Goal: Task Accomplishment & Management: Manage account settings

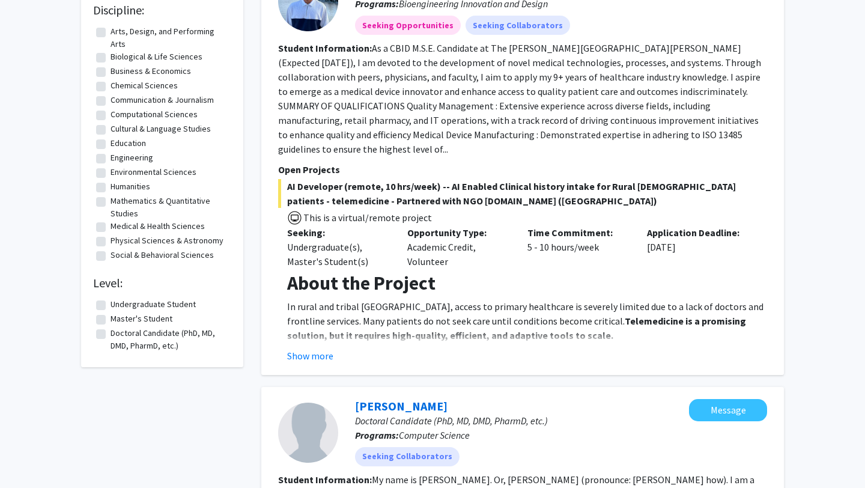
scroll to position [180, 0]
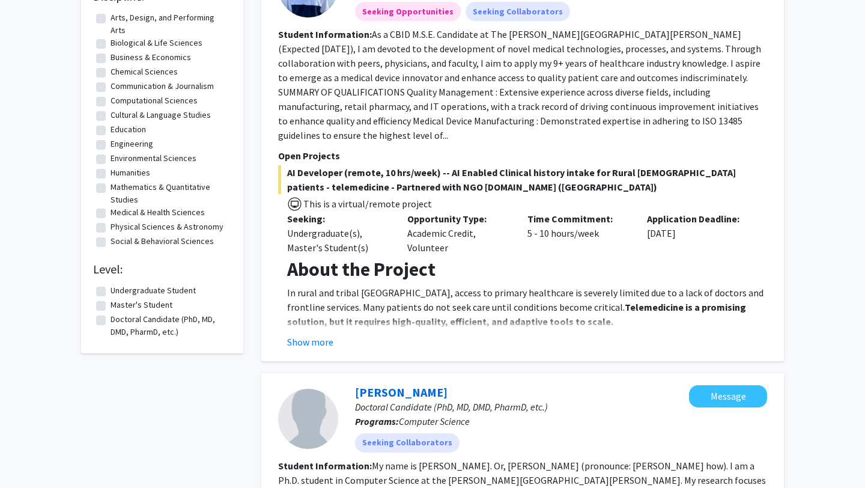
click at [110, 295] on label "Undergraduate Student" at bounding box center [152, 290] width 85 height 13
click at [110, 292] on input "Undergraduate Student" at bounding box center [114, 288] width 8 height 8
checkbox input "true"
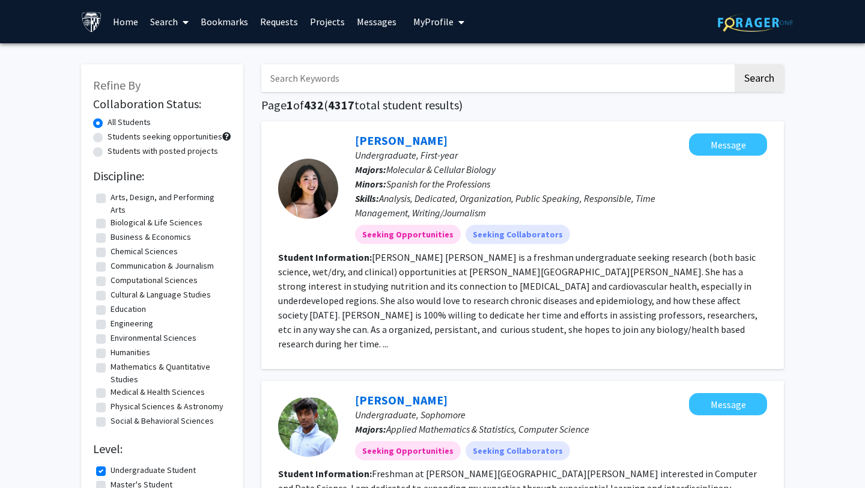
click at [431, 21] on span "My Profile" at bounding box center [433, 22] width 40 height 12
click at [441, 57] on div "[PERSON_NAME] View Profile" at bounding box center [473, 62] width 103 height 26
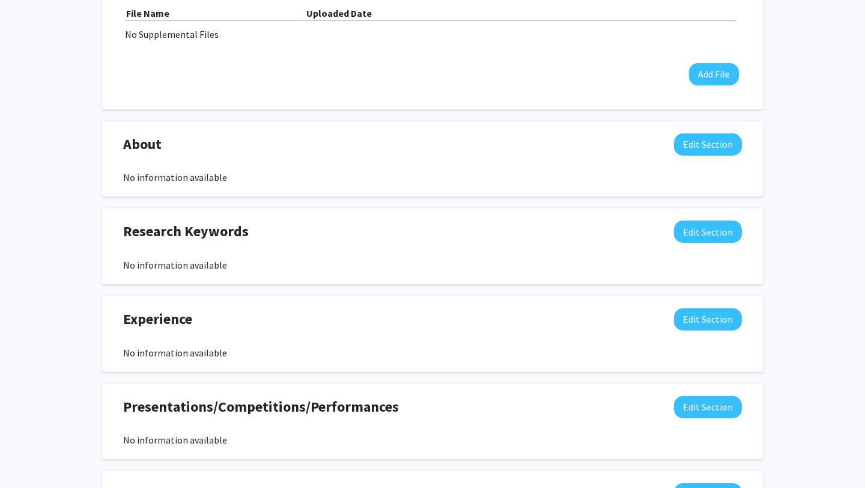
scroll to position [459, 0]
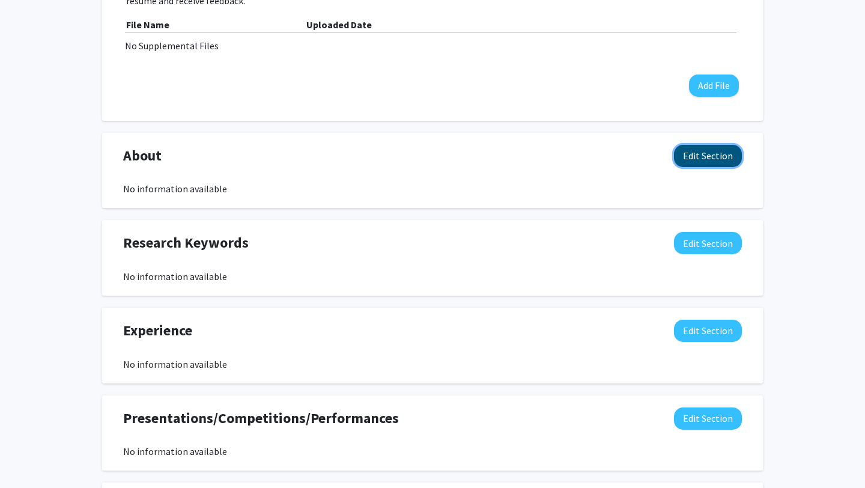
click at [677, 159] on button "Edit Section" at bounding box center [708, 156] width 68 height 22
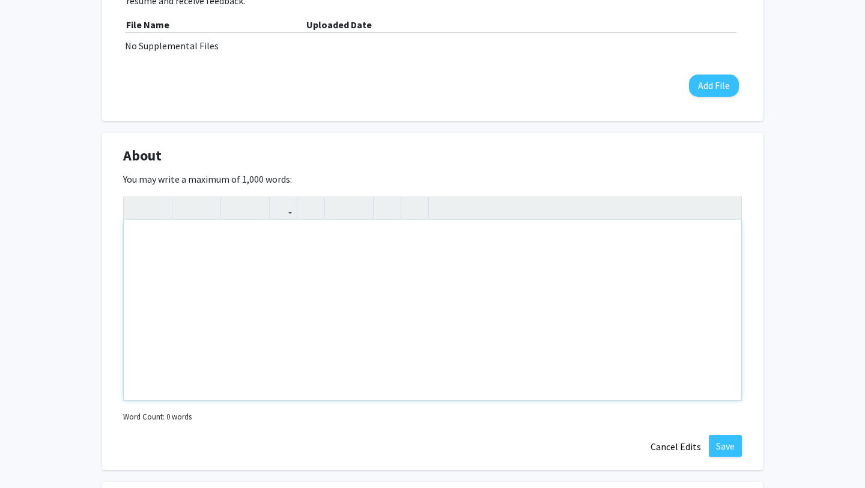
click at [447, 259] on div "Note to users with screen readers: Please deactivate our accessibility plugin f…" at bounding box center [432, 310] width 617 height 180
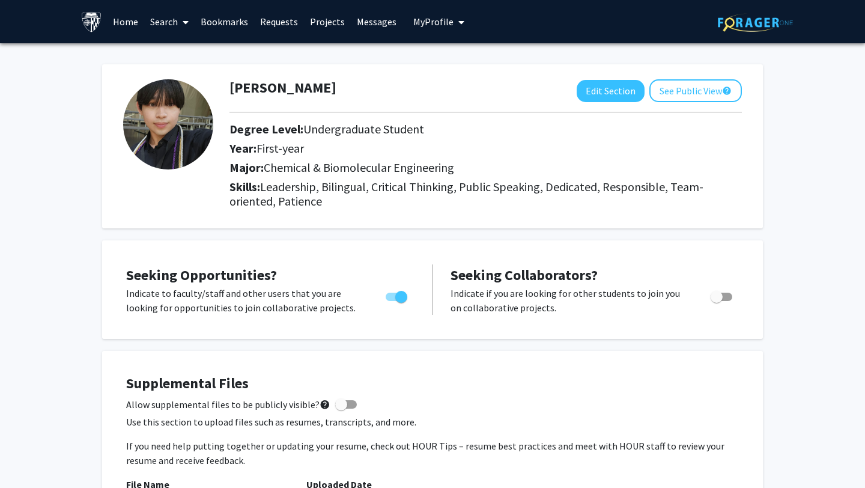
scroll to position [20, 0]
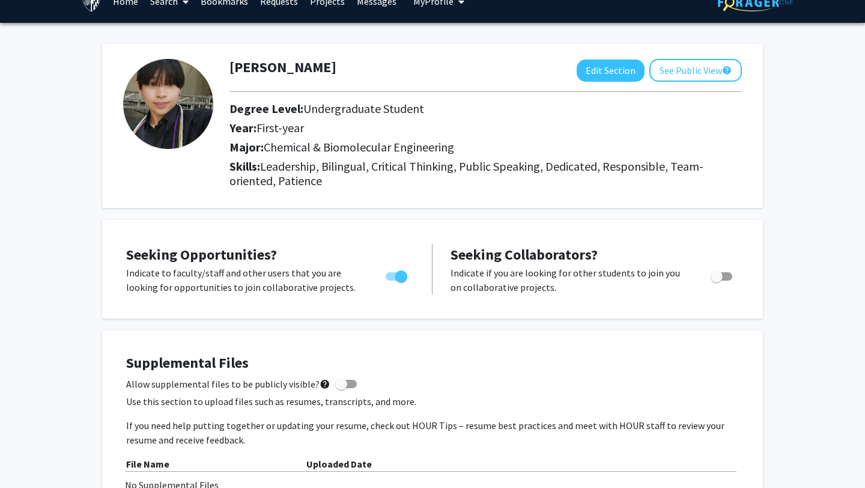
click at [191, 114] on img at bounding box center [168, 104] width 90 height 90
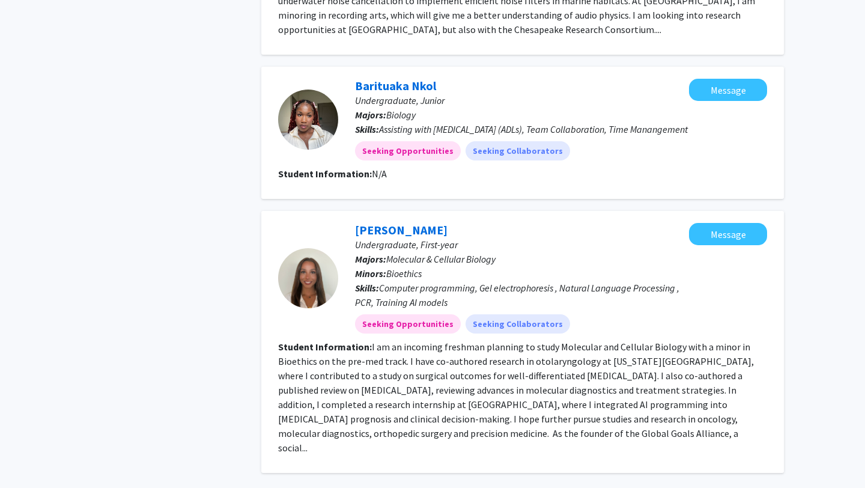
scroll to position [1812, 0]
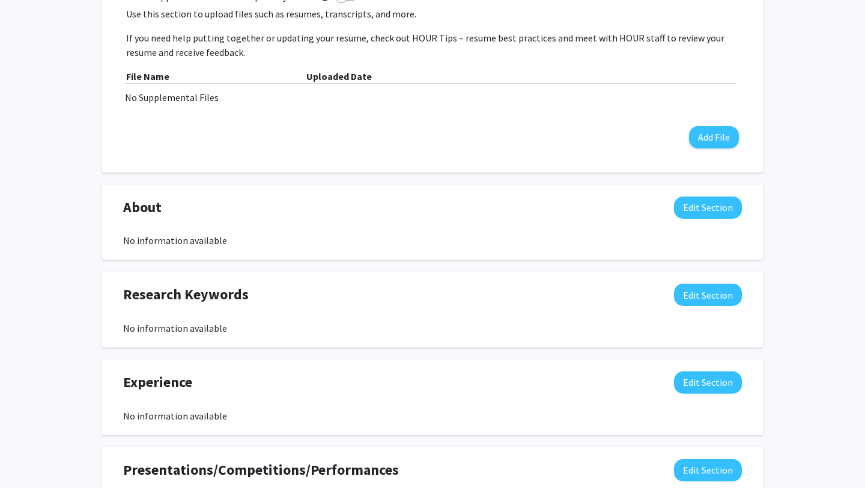
scroll to position [450, 0]
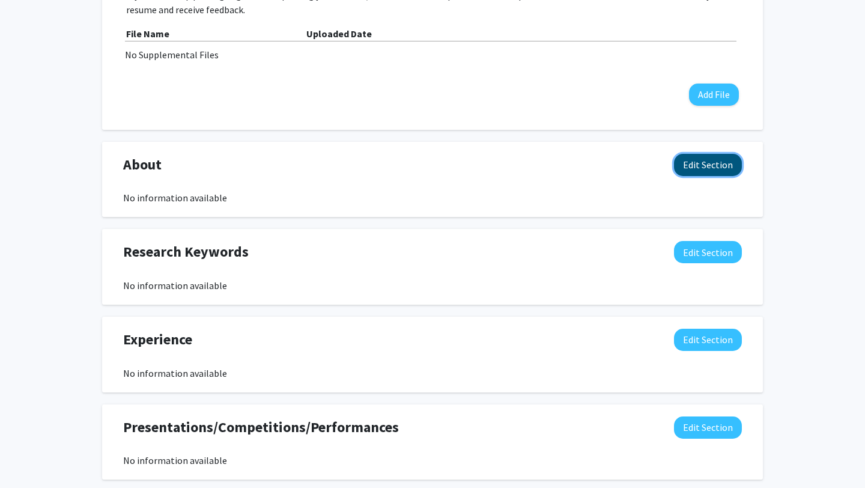
click at [698, 165] on button "Edit Section" at bounding box center [708, 165] width 68 height 22
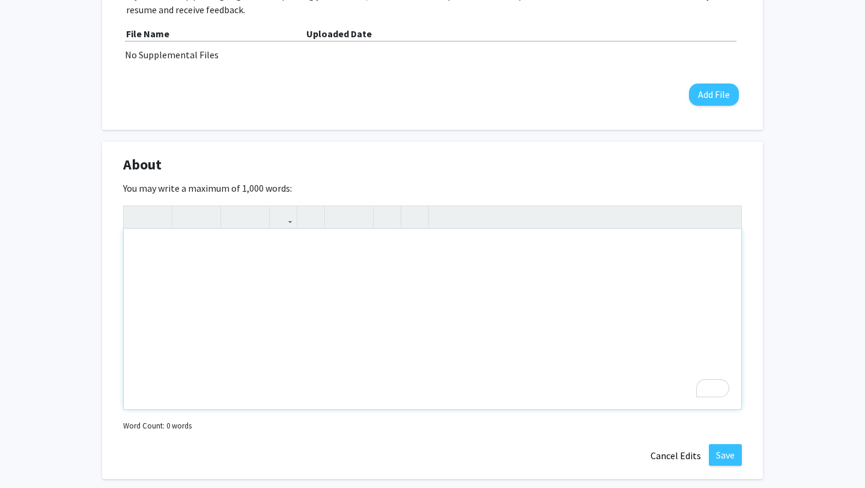
paste div "To enrich screen reader interactions, please activate Accessibility in Grammarl…"
type textarea "<p>I’m a freshman undergraduate studying Chemical and Biomolecular Engineering,…"
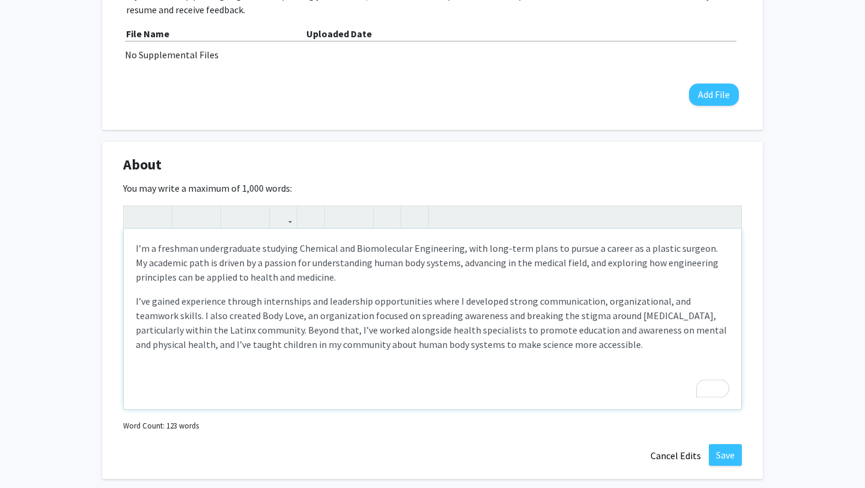
scroll to position [468, 0]
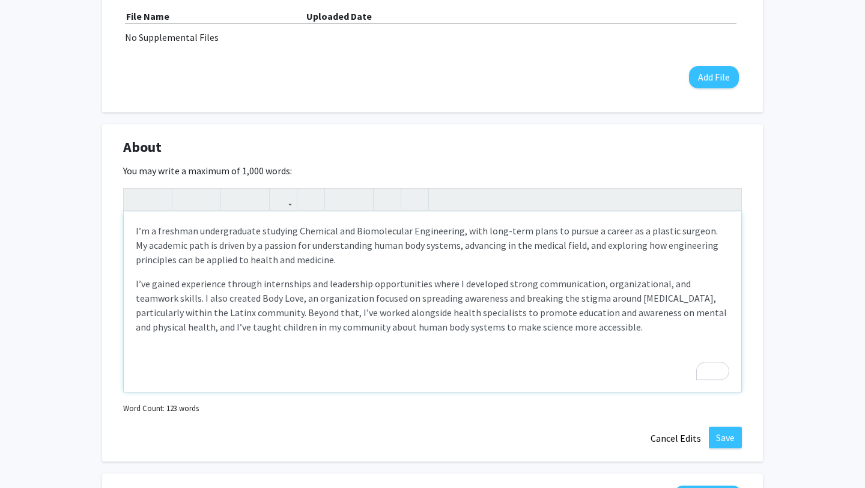
type textarea "<l>I’d s ametcons adipiscingeli seddoeiu Temporin utl Etdoloremagn Aliquaenima,…"
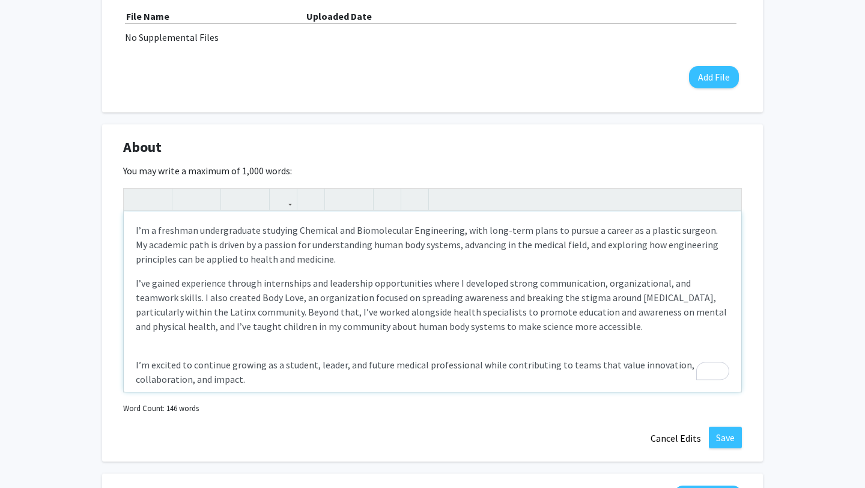
scroll to position [0, 0]
click at [680, 438] on button "Cancel Edits" at bounding box center [676, 437] width 66 height 23
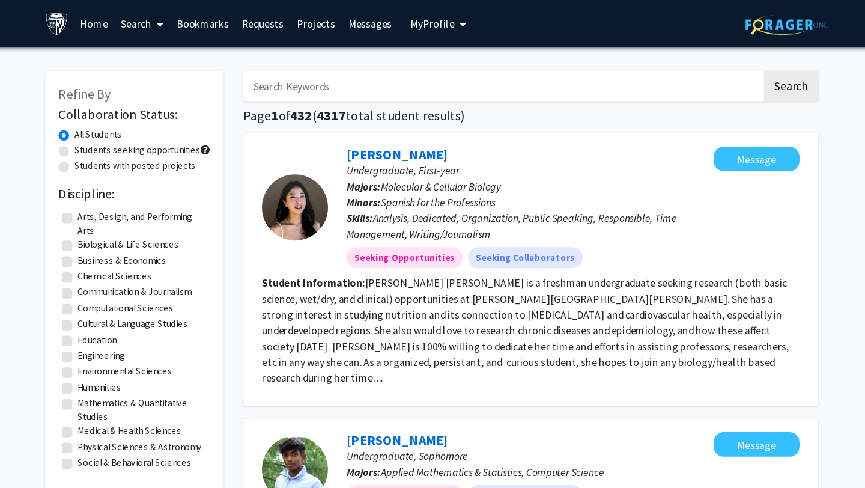
click at [422, 28] on button "My Profile" at bounding box center [439, 21] width 58 height 43
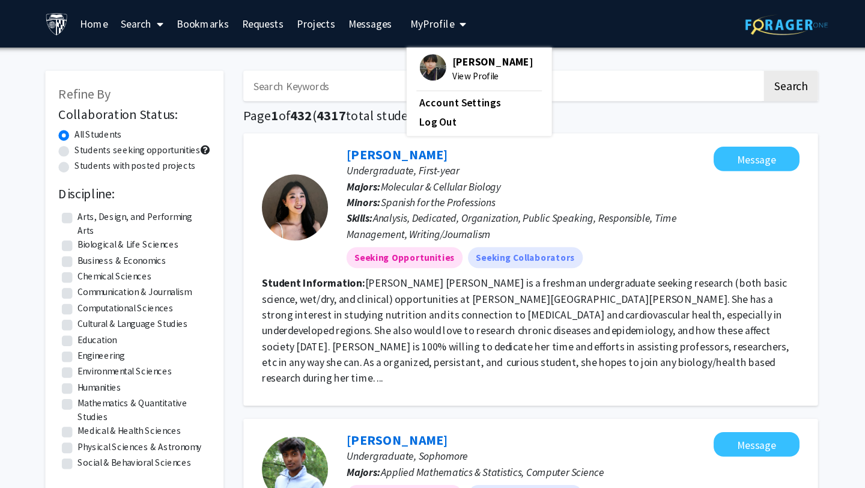
click at [428, 55] on img at bounding box center [434, 61] width 24 height 24
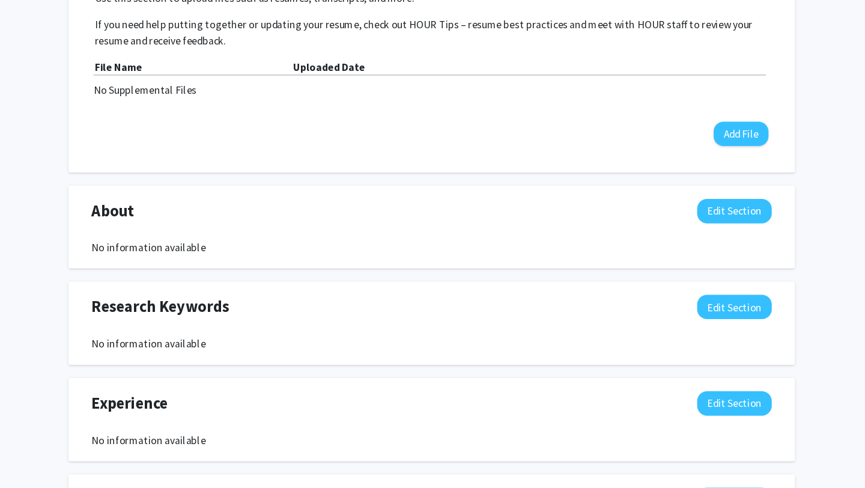
scroll to position [380, 0]
click at [697, 238] on button "Edit Section" at bounding box center [708, 235] width 68 height 22
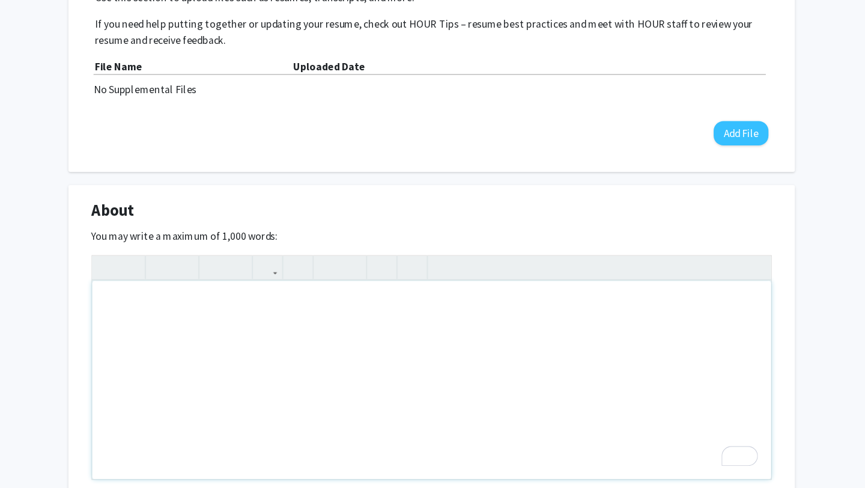
paste div "To enrich screen reader interactions, please activate Accessibility in Grammarl…"
type textarea "<p>I’m a freshman undergraduate studying Chemical and Biomolecular Engineering,…"
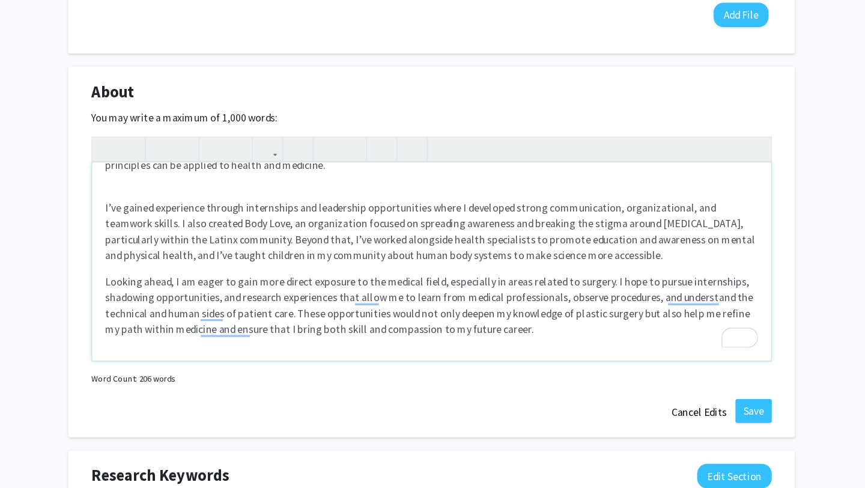
scroll to position [10, 0]
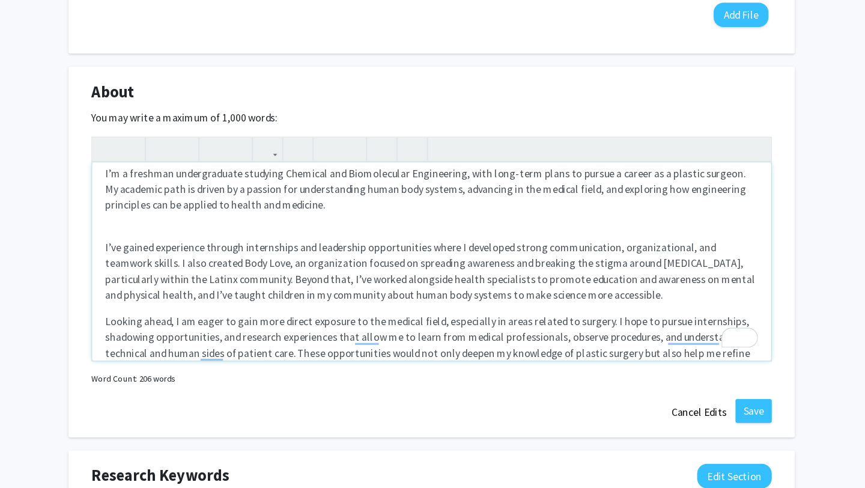
click at [138, 250] on div "I’m a freshman undergraduate studying Chemical and Biomolecular Engineering, wi…" at bounding box center [432, 282] width 617 height 180
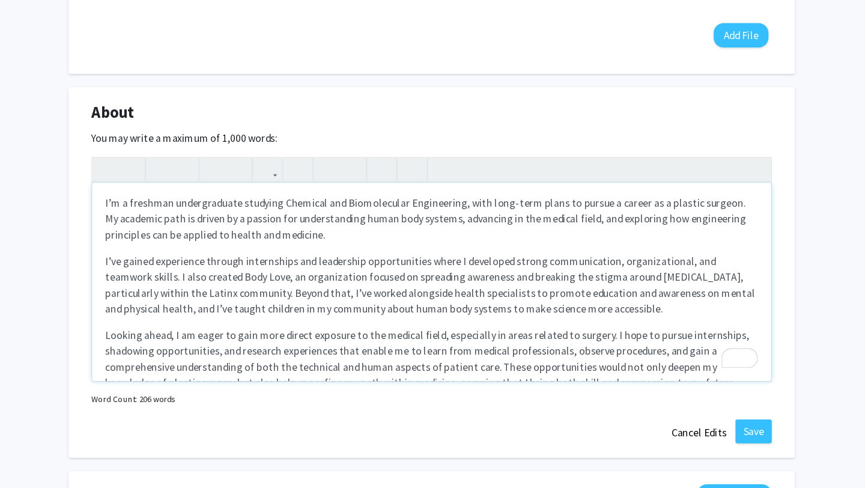
scroll to position [0, 0]
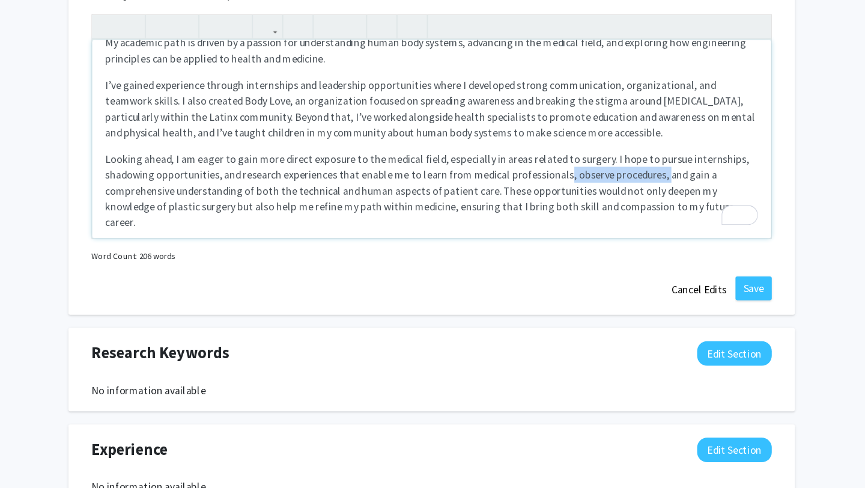
drag, startPoint x: 548, startPoint y: 205, endPoint x: 632, endPoint y: 204, distance: 84.1
click at [632, 204] on p "Looking ahead, I am eager to gain more direct exposure to the medical field, es…" at bounding box center [432, 217] width 593 height 72
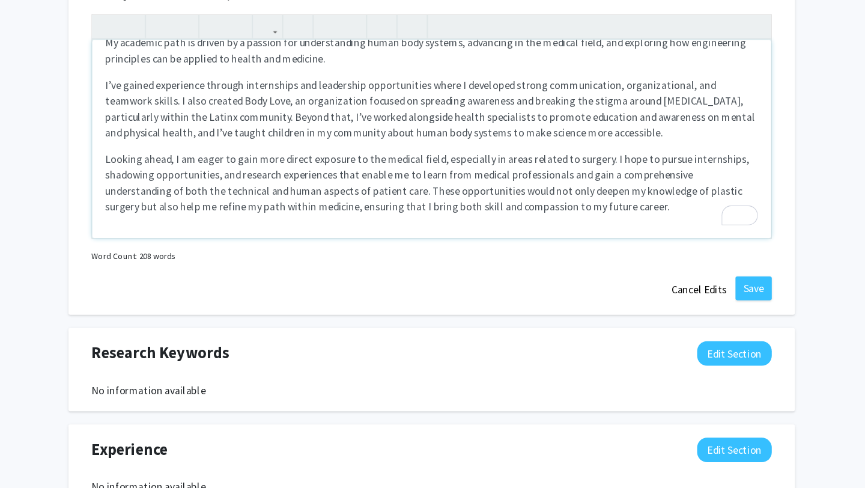
click at [613, 220] on p "Looking ahead, I am eager to gain more direct exposure to the medical field, es…" at bounding box center [432, 210] width 593 height 58
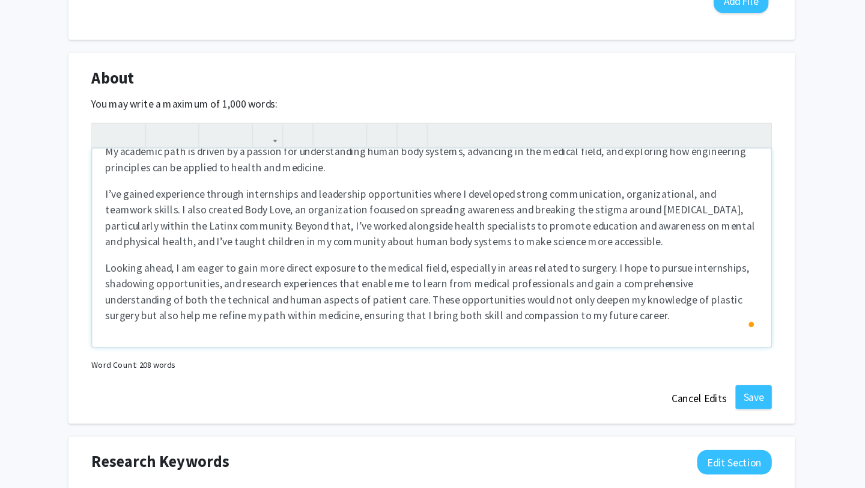
scroll to position [31, 0]
click at [595, 265] on p "I’ve gained experience through internships and leadership opportunities where I…" at bounding box center [432, 242] width 593 height 58
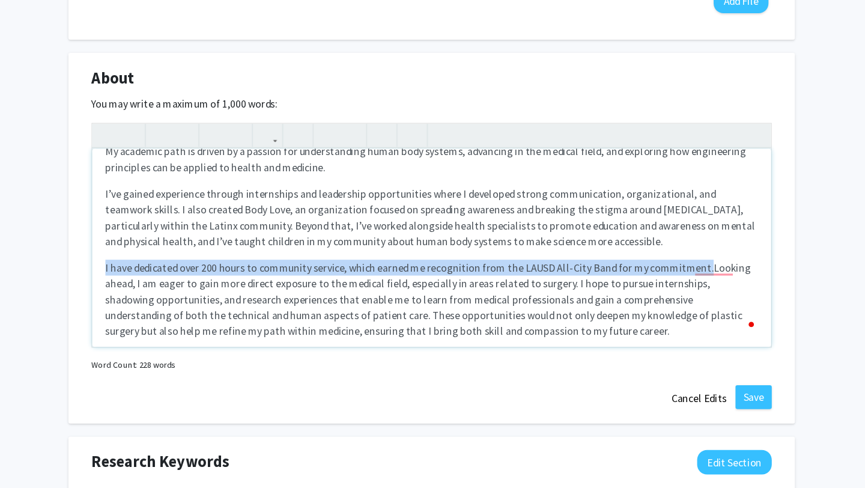
drag, startPoint x: 673, startPoint y: 289, endPoint x: 126, endPoint y: 291, distance: 547.1
click at [126, 291] on div "About Edit Section You may write a maximum of 1,000 words: I’m a freshman under…" at bounding box center [432, 260] width 661 height 337
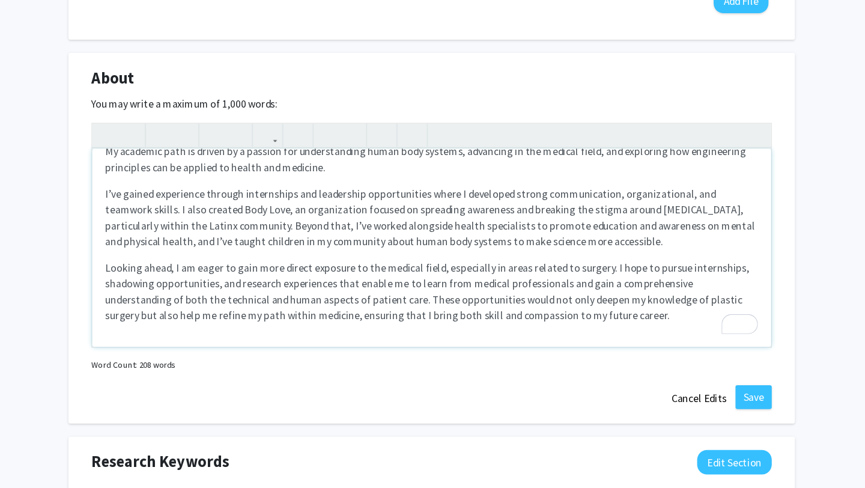
click at [595, 264] on p "I’ve gained experience through internships and leadership opportunities where I…" at bounding box center [432, 242] width 593 height 58
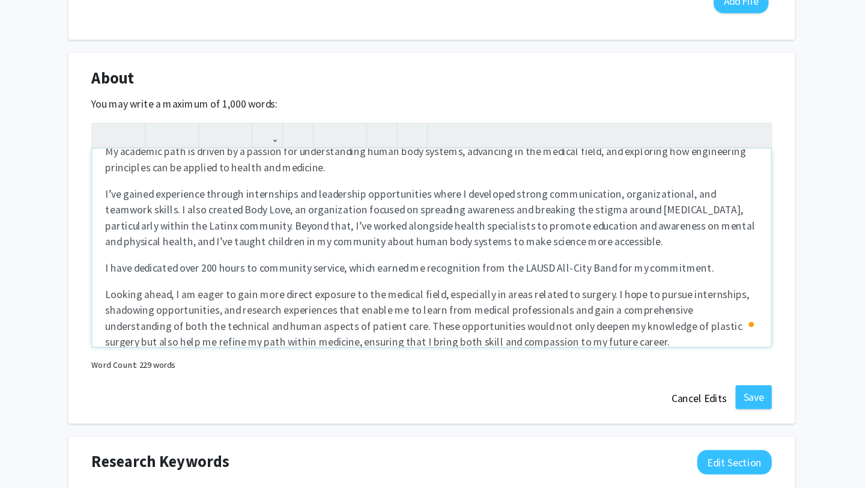
click at [133, 288] on div "I’m a freshman undergraduate studying Chemical and Biomolecular Engineering, wi…" at bounding box center [432, 269] width 617 height 180
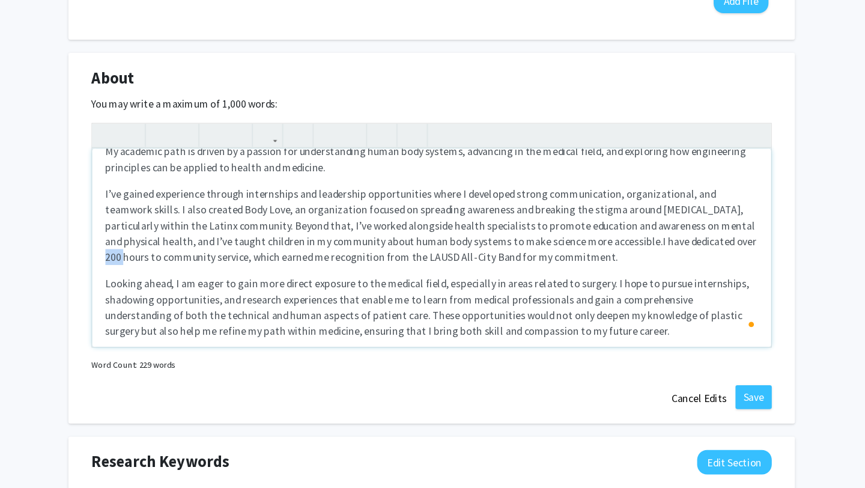
drag, startPoint x: 683, startPoint y: 266, endPoint x: 670, endPoint y: 265, distance: 13.2
click at [670, 265] on span "I have dedicated over 200 hours to community service, which earned me recogniti…" at bounding box center [432, 270] width 592 height 26
click at [673, 267] on span "I have dedicated over 1700hours to community service, which earned me recogniti…" at bounding box center [432, 270] width 592 height 26
click at [691, 264] on span "I have dedicated over 1,700hours to community service, which earned me recognit…" at bounding box center [432, 270] width 592 height 26
click at [662, 279] on p "I’ve gained experience through internships and leadership opportunities where I…" at bounding box center [432, 249] width 593 height 72
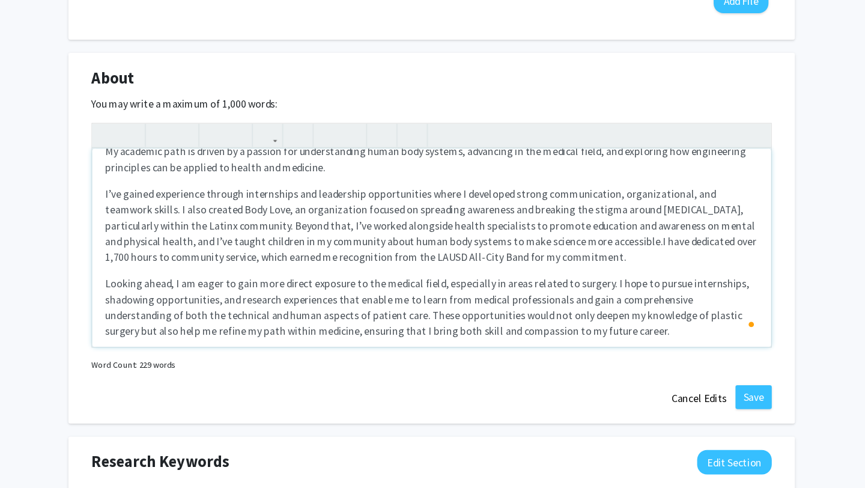
scroll to position [46, 0]
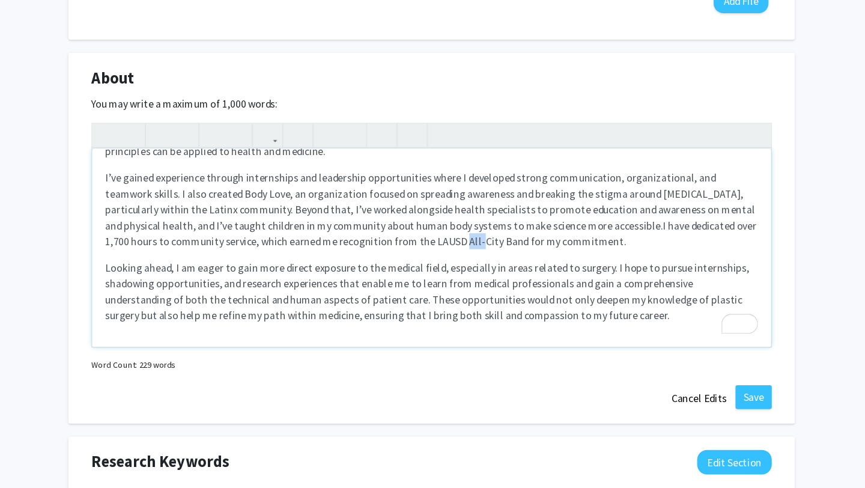
drag, startPoint x: 412, startPoint y: 264, endPoint x: 402, endPoint y: 263, distance: 10.3
click at [401, 263] on span "I have dedicated over 1,700 hours to community service, which earned me recogni…" at bounding box center [432, 256] width 592 height 26
drag, startPoint x: 438, startPoint y: 265, endPoint x: 417, endPoint y: 265, distance: 20.4
click at [417, 265] on span "I have dedicated over 1,700 hours to community service, which earned me recogni…" at bounding box center [432, 256] width 592 height 26
click at [457, 276] on div "I’m a freshman undergraduate studying Chemical and Biomolecular Engineering, wi…" at bounding box center [432, 269] width 617 height 180
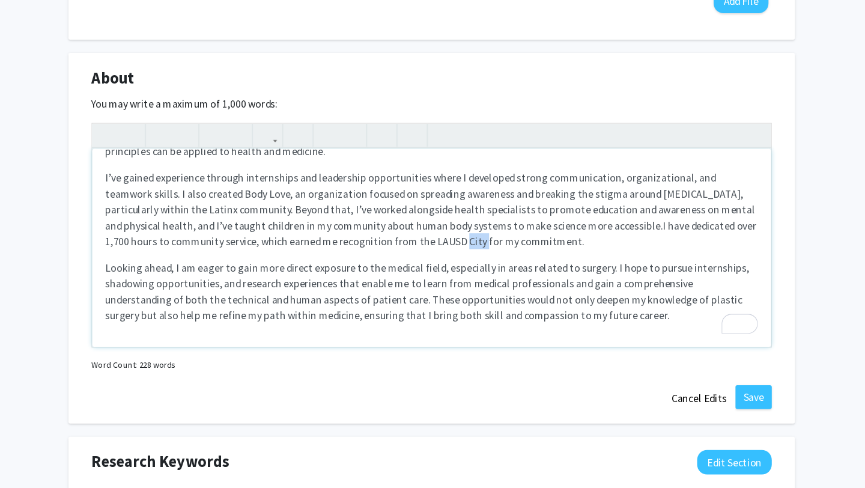
drag, startPoint x: 417, startPoint y: 265, endPoint x: 400, endPoint y: 263, distance: 17.5
click at [400, 263] on span "I have dedicated over 1,700 hours to community service, which earned me recogni…" at bounding box center [432, 256] width 592 height 26
type textarea "<l>I’d s ametcons adipiscingeli seddoeiu Temporin utl Etdoloremagn Aliquaenima,…"
click at [444, 283] on p "Looking ahead, I am eager to gain more direct exposure to the medical field, es…" at bounding box center [432, 309] width 593 height 58
click at [396, 309] on p "Looking ahead, I am eager to gain more direct exposure to the medical field, es…" at bounding box center [432, 309] width 593 height 58
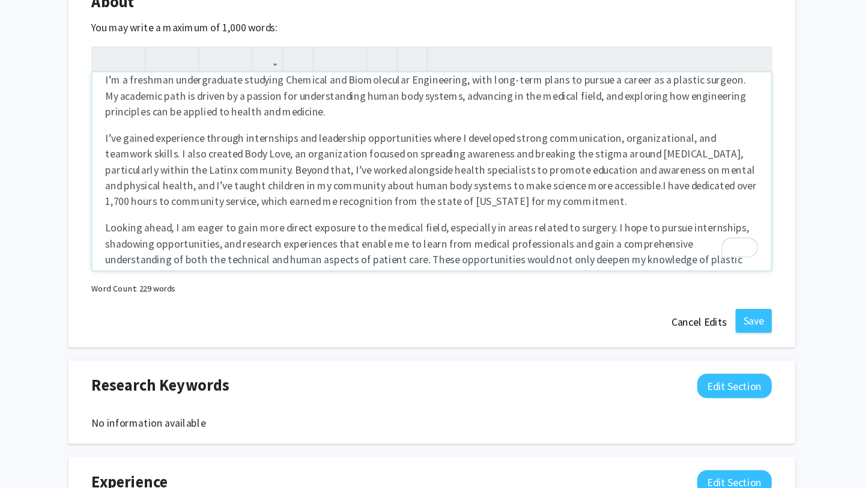
scroll to position [0, 0]
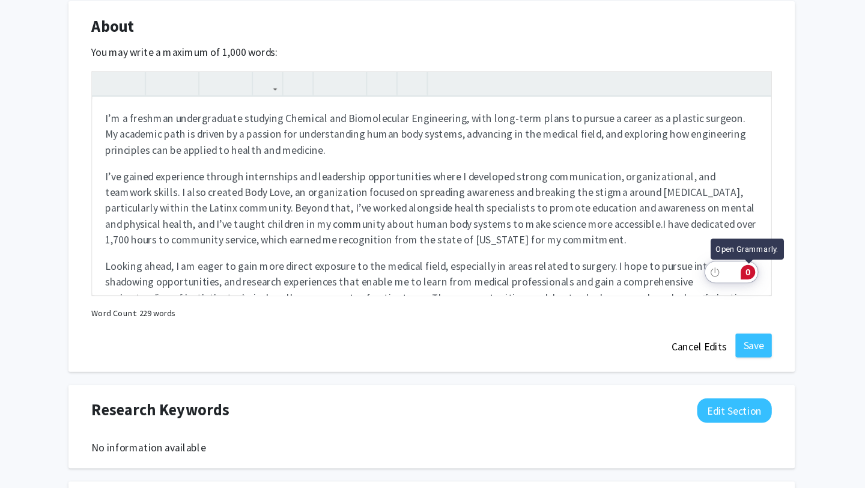
click at [724, 270] on div "0" at bounding box center [719, 268] width 13 height 13
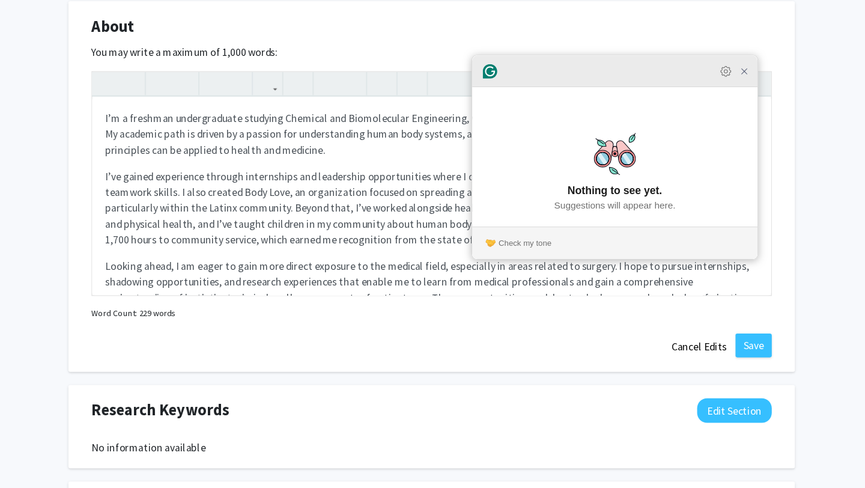
click at [715, 91] on icon "Close Grammarly Assistant" at bounding box center [717, 87] width 10 height 10
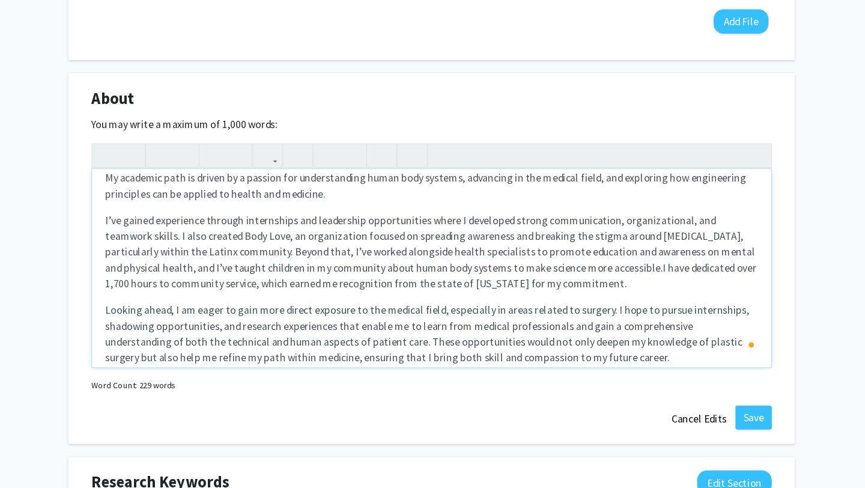
scroll to position [26, 0]
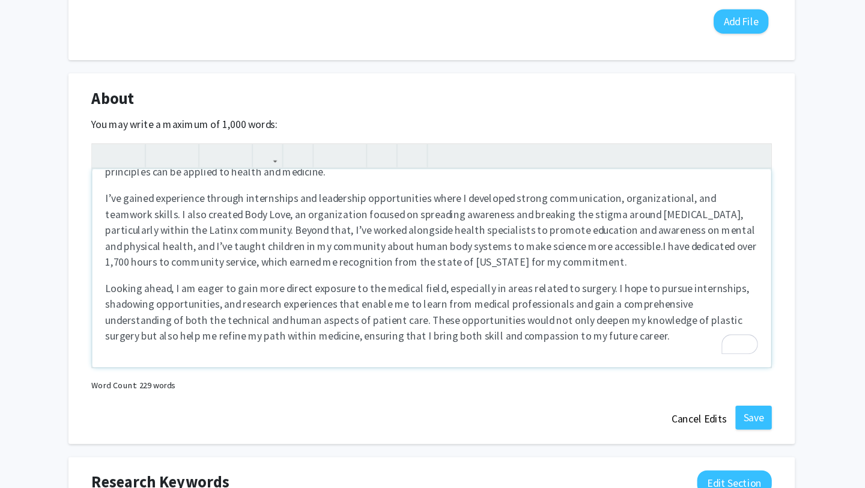
click at [613, 330] on p "Looking ahead, I am eager to gain more direct exposure to the medical field, es…" at bounding box center [432, 327] width 593 height 58
click at [778, 253] on div "[PERSON_NAME] Edit Section See Public View help Degree Level: Undergraduate Stu…" at bounding box center [432, 243] width 865 height 1362
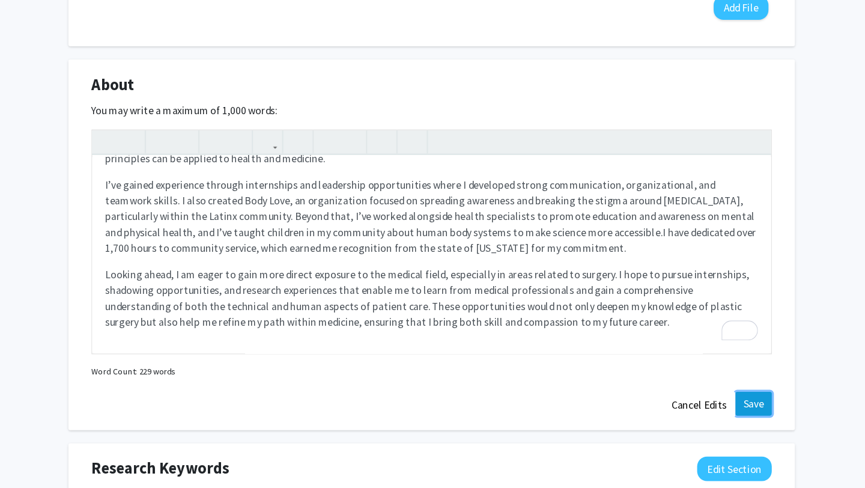
click at [726, 415] on button "Save" at bounding box center [725, 411] width 33 height 22
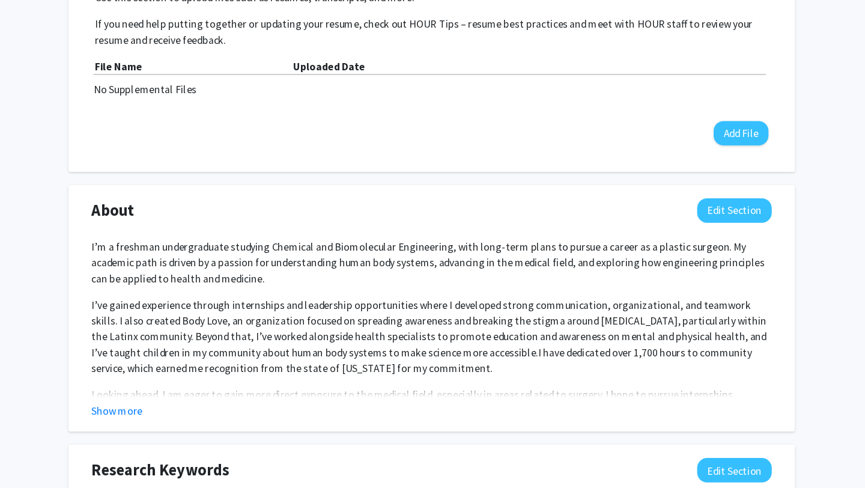
scroll to position [0, 0]
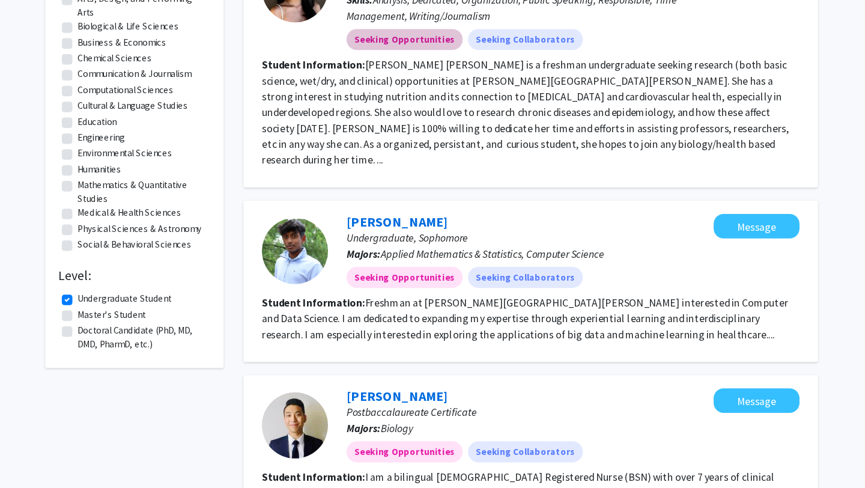
scroll to position [156, 0]
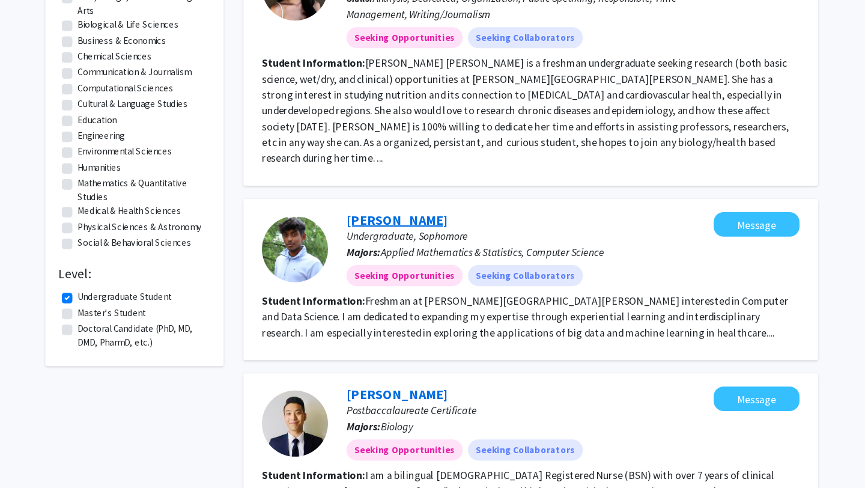
click at [416, 236] on link "[PERSON_NAME]" at bounding box center [401, 243] width 92 height 15
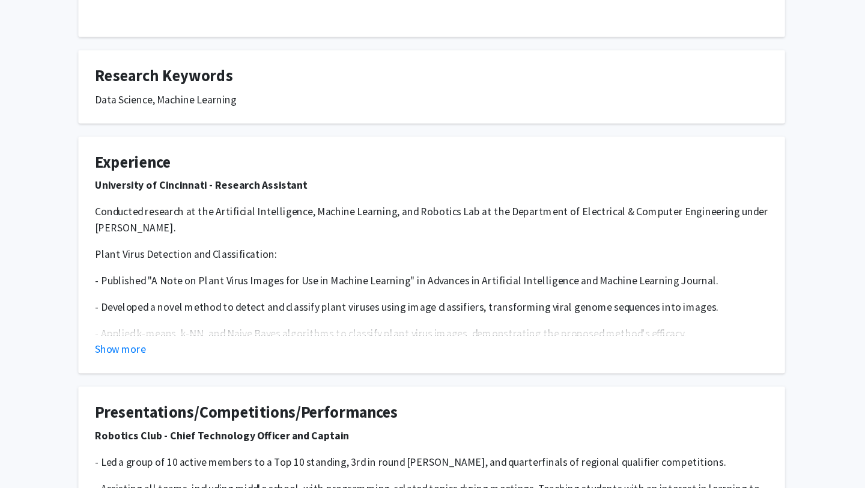
scroll to position [246, 0]
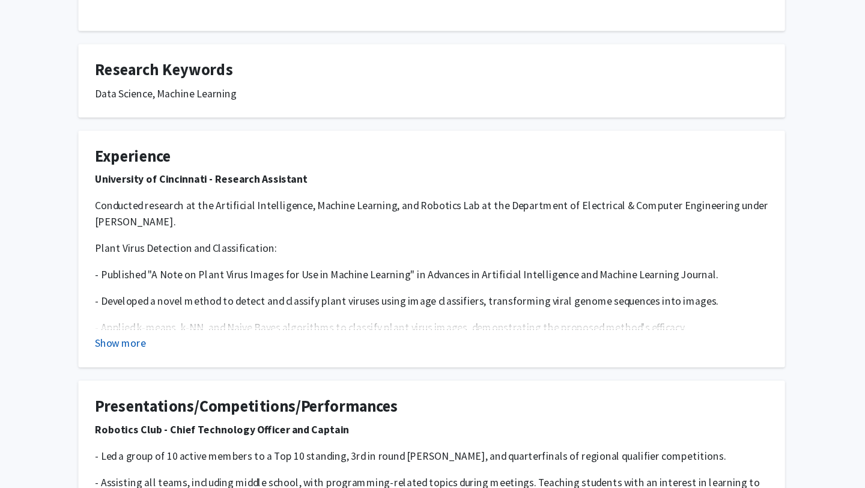
click at [150, 348] on button "Show more" at bounding box center [149, 355] width 46 height 14
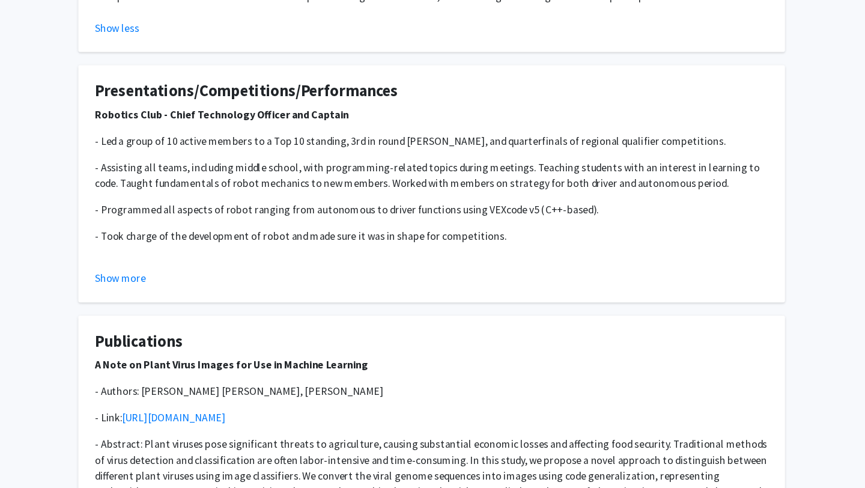
scroll to position [988, 0]
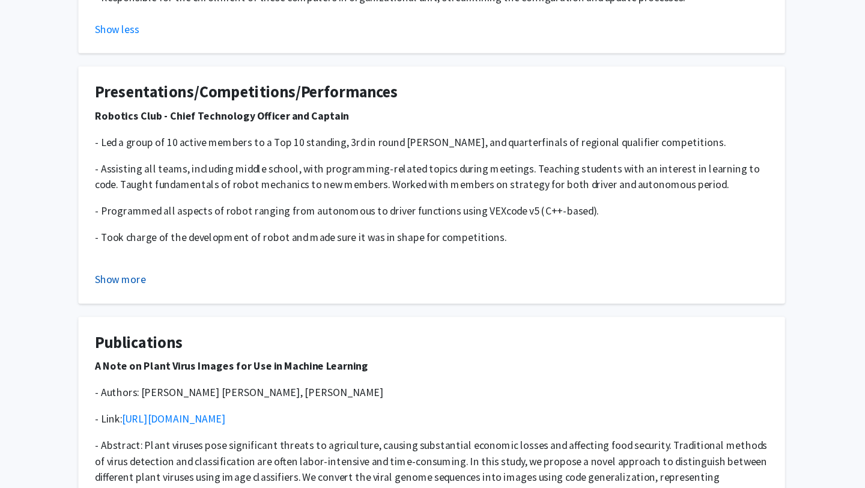
click at [161, 247] on button "Show more" at bounding box center [149, 254] width 46 height 14
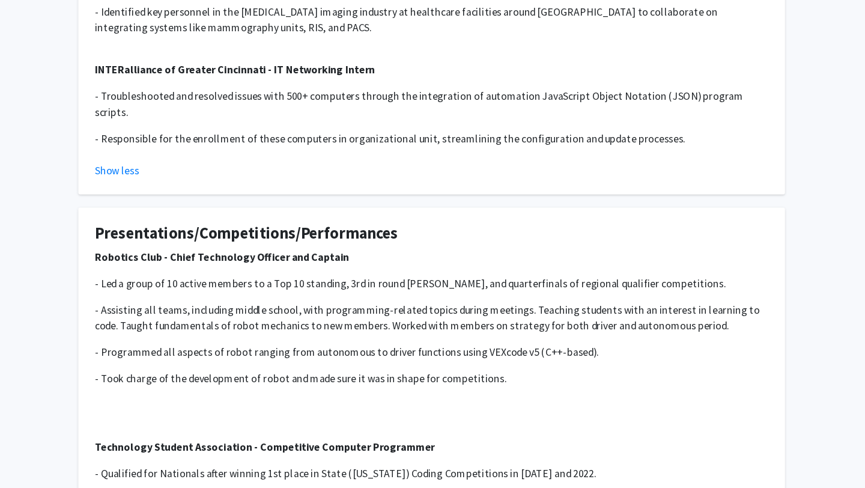
scroll to position [830, 0]
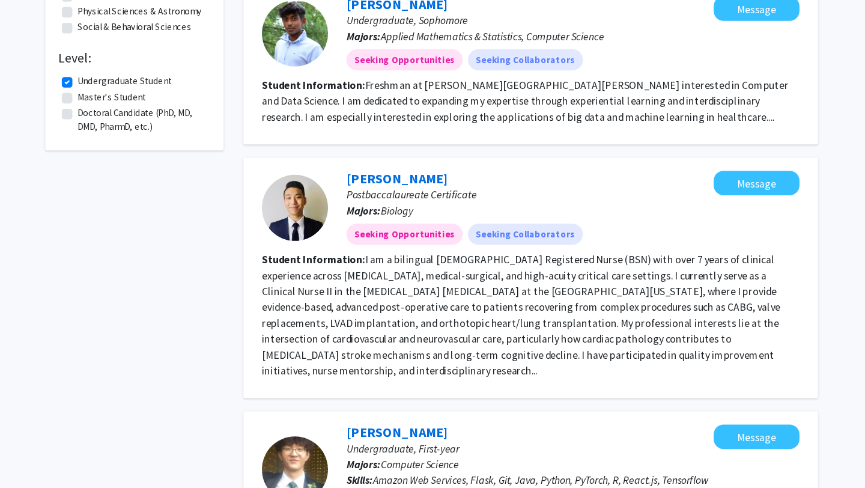
scroll to position [361, 0]
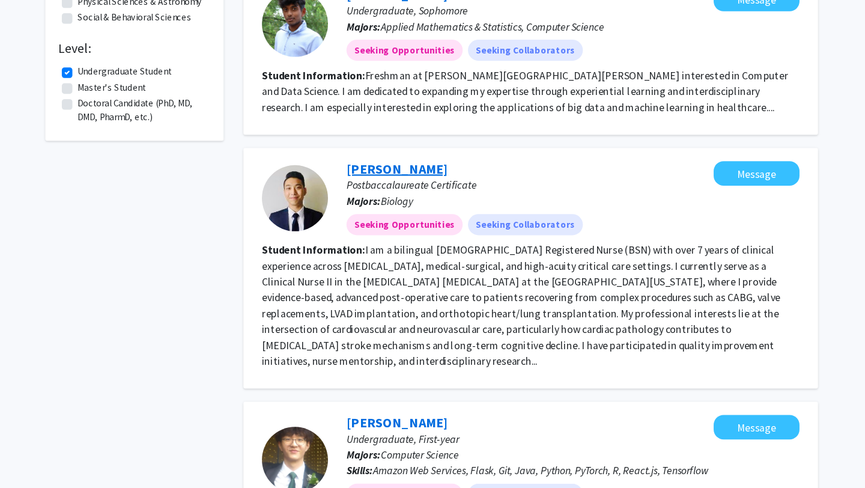
click at [375, 190] on link "[PERSON_NAME]" at bounding box center [401, 197] width 92 height 15
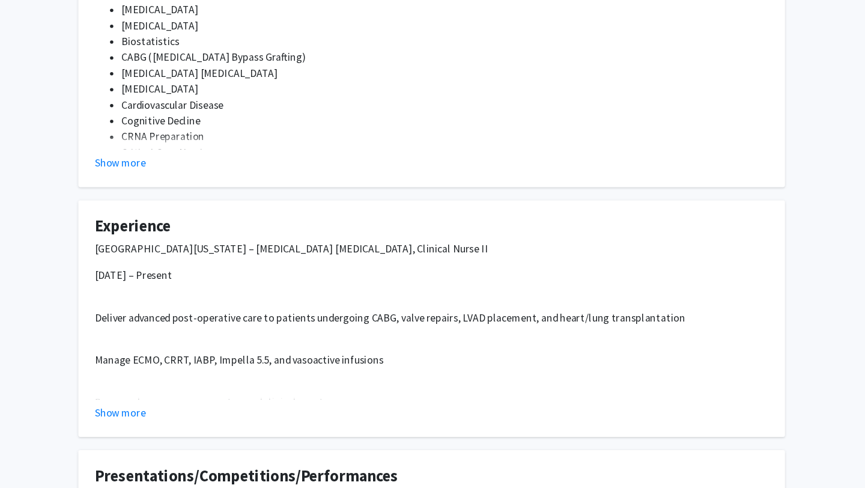
scroll to position [399, 0]
click at [154, 411] on button "Show more" at bounding box center [149, 418] width 46 height 14
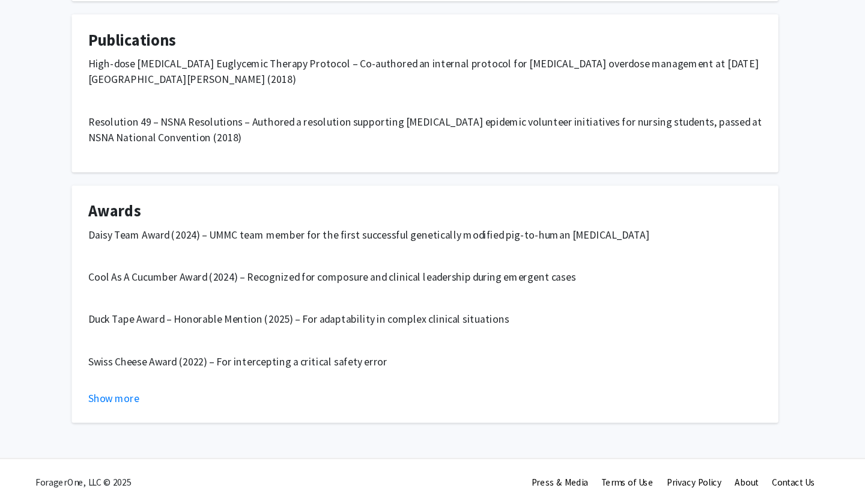
scroll to position [1321, 0]
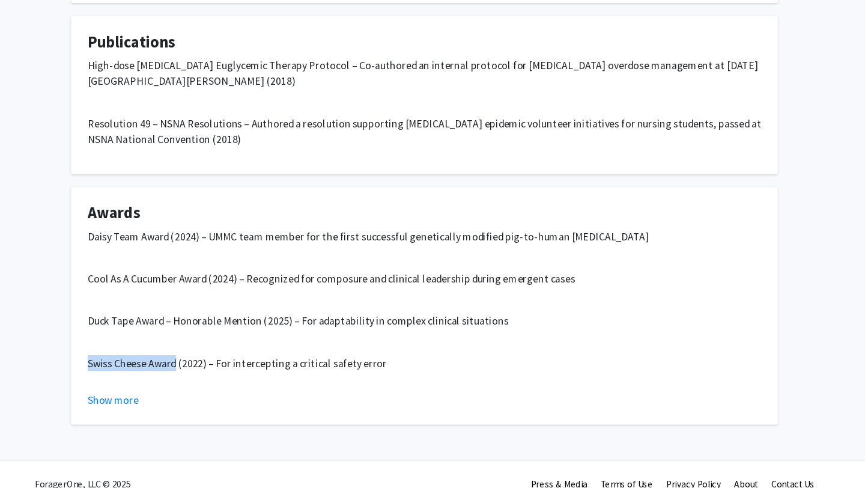
drag, startPoint x: 126, startPoint y: 360, endPoint x: 205, endPoint y: 360, distance: 78.7
click at [205, 365] on p "Swiss Cheese Award (2022) – For intercepting a critical safety error" at bounding box center [432, 372] width 613 height 14
click at [304, 376] on div "Daisy Team Award (2024) – UMMC team member for the first successful genetically…" at bounding box center [432, 333] width 613 height 168
drag, startPoint x: 126, startPoint y: 324, endPoint x: 195, endPoint y: 321, distance: 69.2
click at [195, 326] on p "Duck Tape Award – Honorable Mention (2025) – For adaptability in complex clinic…" at bounding box center [432, 333] width 613 height 14
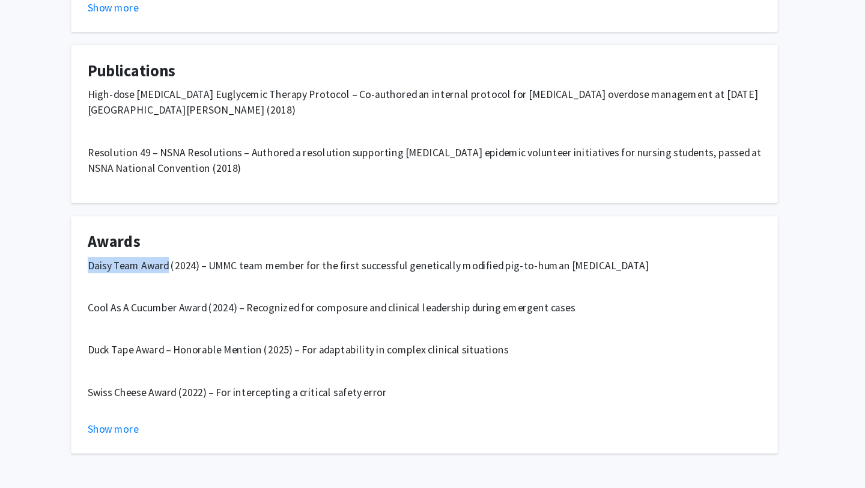
drag, startPoint x: 129, startPoint y: 249, endPoint x: 197, endPoint y: 246, distance: 68.6
click at [197, 249] on p "Daisy Team Award (2024) – UMMC team member for the first successful genetically…" at bounding box center [432, 256] width 613 height 14
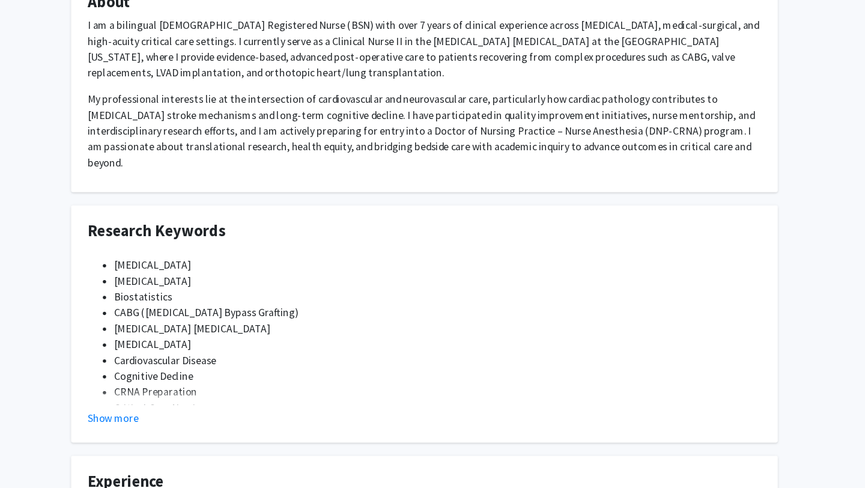
scroll to position [167, 0]
click at [157, 419] on button "Show more" at bounding box center [149, 423] width 46 height 14
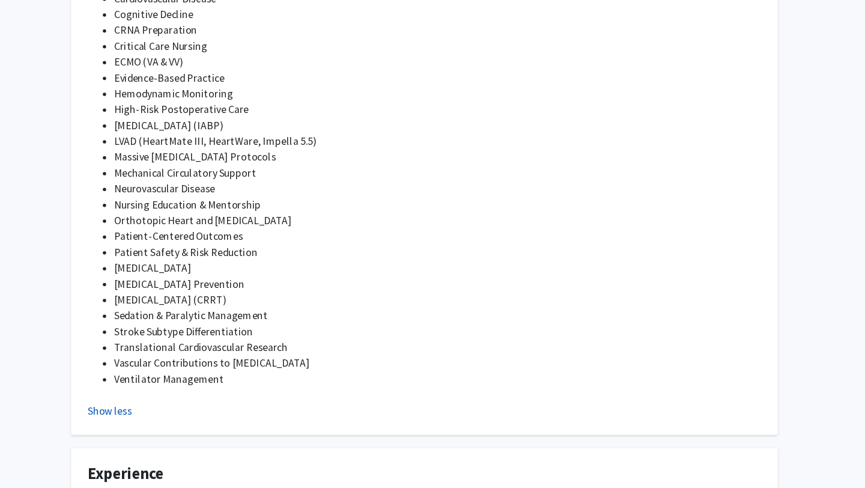
scroll to position [259, 0]
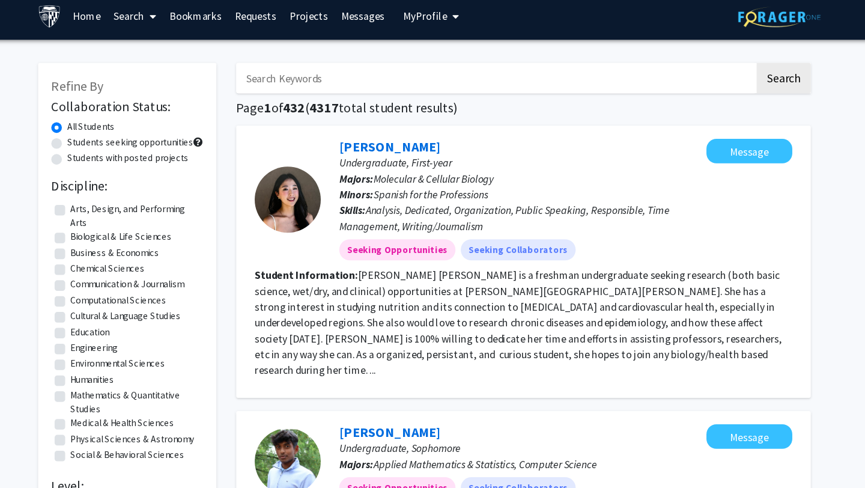
scroll to position [1, 0]
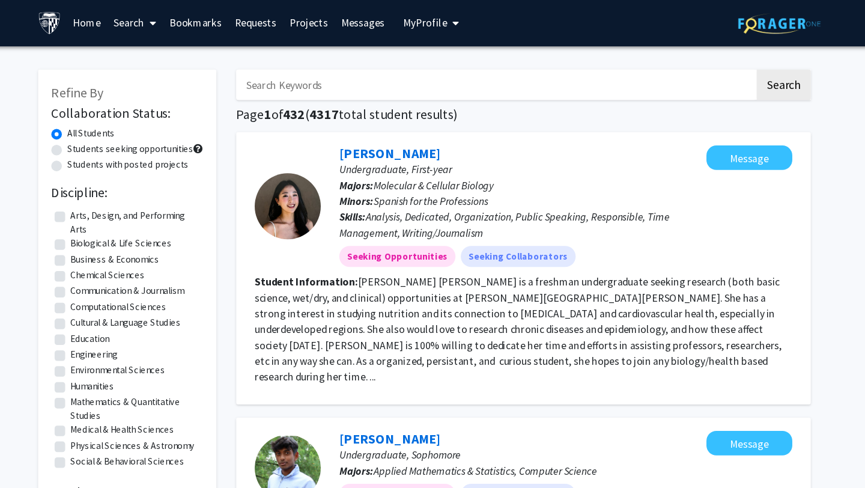
click at [435, 19] on span "My Profile" at bounding box center [433, 20] width 40 height 12
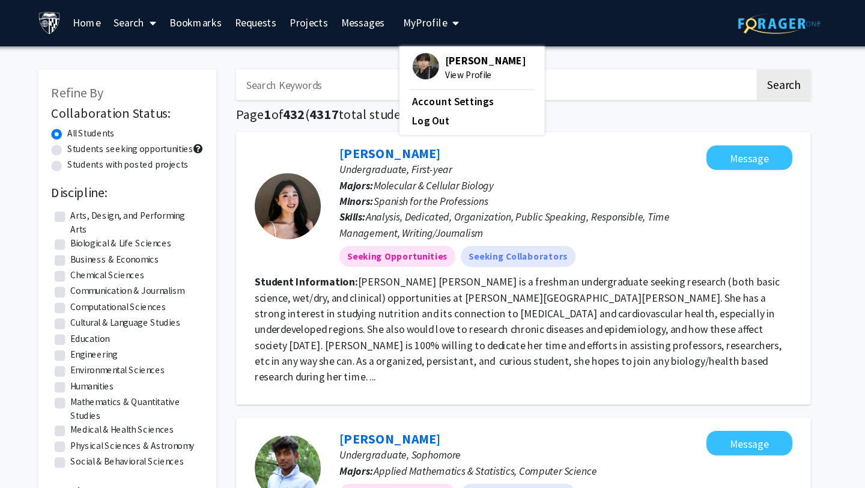
click at [455, 53] on span "[PERSON_NAME]" at bounding box center [488, 54] width 73 height 13
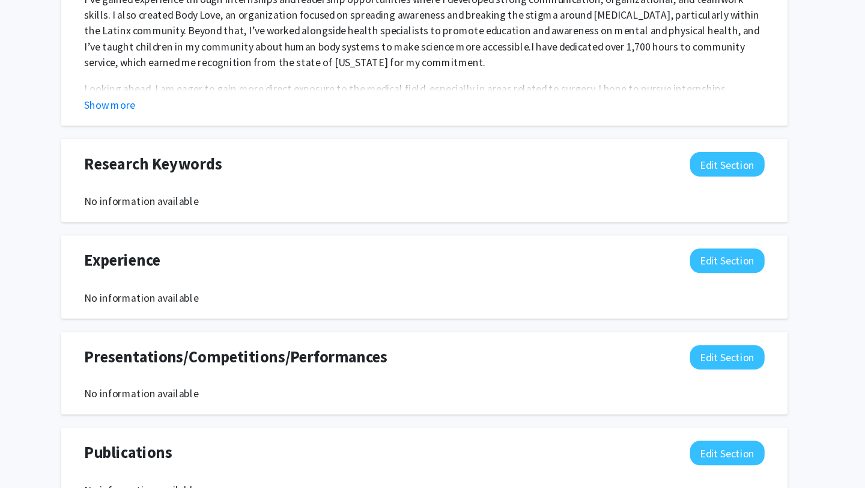
scroll to position [663, 0]
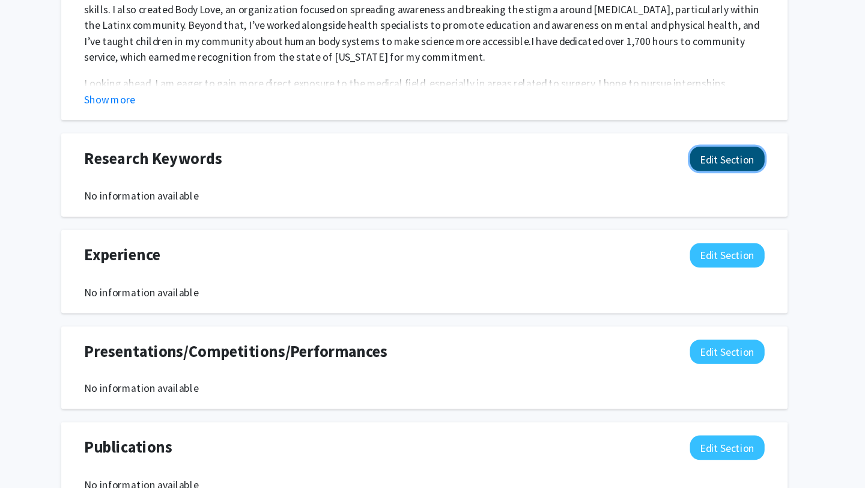
click at [689, 191] on button "Edit Section" at bounding box center [708, 188] width 68 height 22
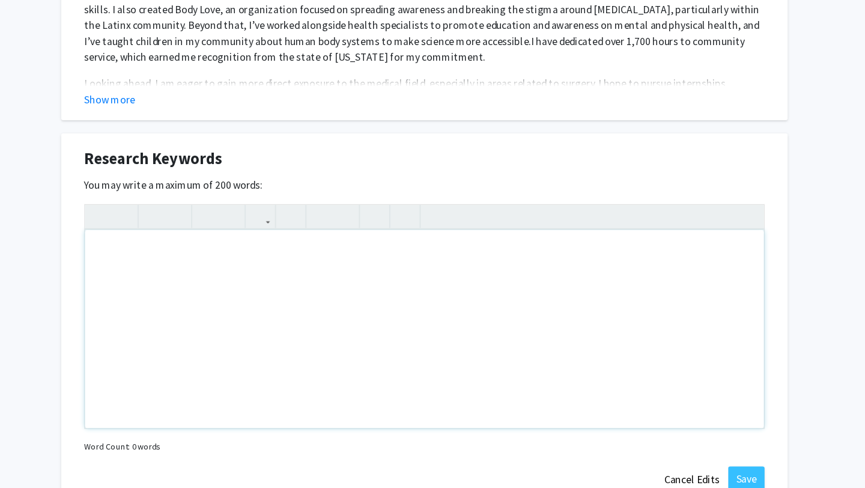
click at [416, 296] on div "Note to users with screen readers: Please deactivate our accessibility plugin f…" at bounding box center [432, 343] width 617 height 180
paste div "To enrich screen reader interactions, please activate Accessibility in Grammarl…"
type textarea "<p>[MEDICAL_DATA]</p><br><p>Aesthetic surgery</p><br><p>Biomedical engineering …"
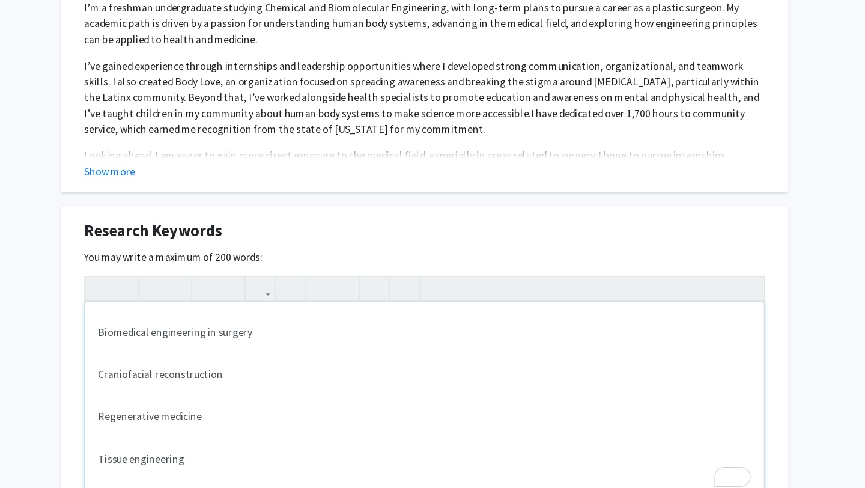
scroll to position [0, 0]
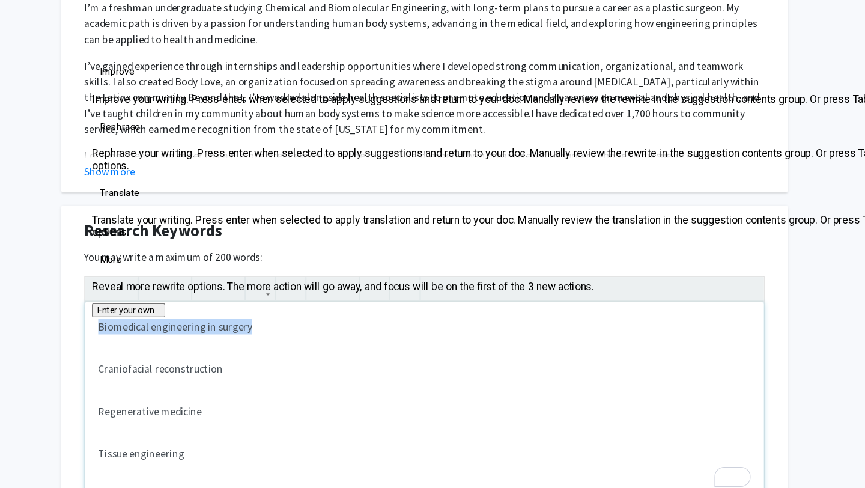
drag, startPoint x: 276, startPoint y: 301, endPoint x: 122, endPoint y: 296, distance: 153.8
click at [122, 296] on div "Research Keywords Edit Section You may write a maximum of 200 words: <p>Reconst…" at bounding box center [432, 355] width 661 height 337
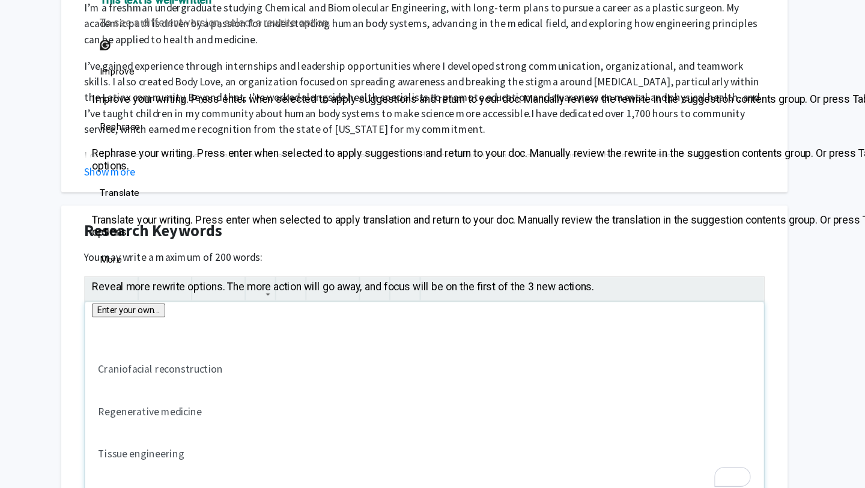
scroll to position [59, 0]
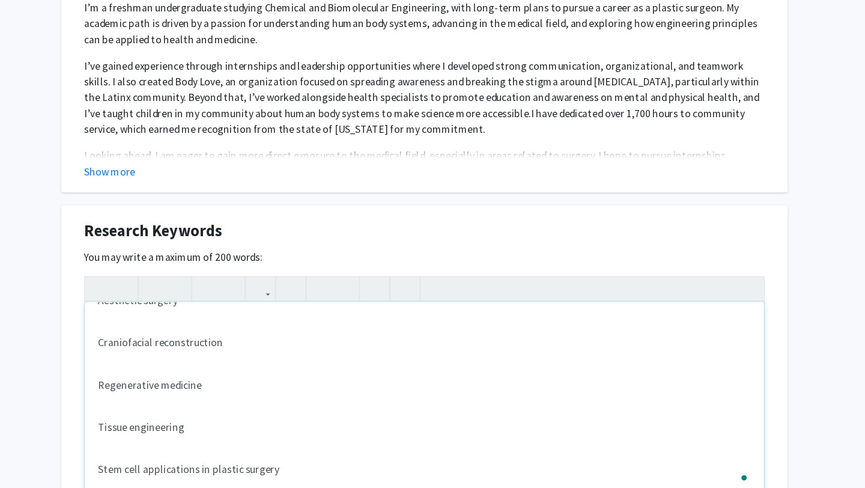
type textarea "<p>Reconstructive surgery</p><br><p>Aesthetic surgery</p><br><p>Craniofacial re…"
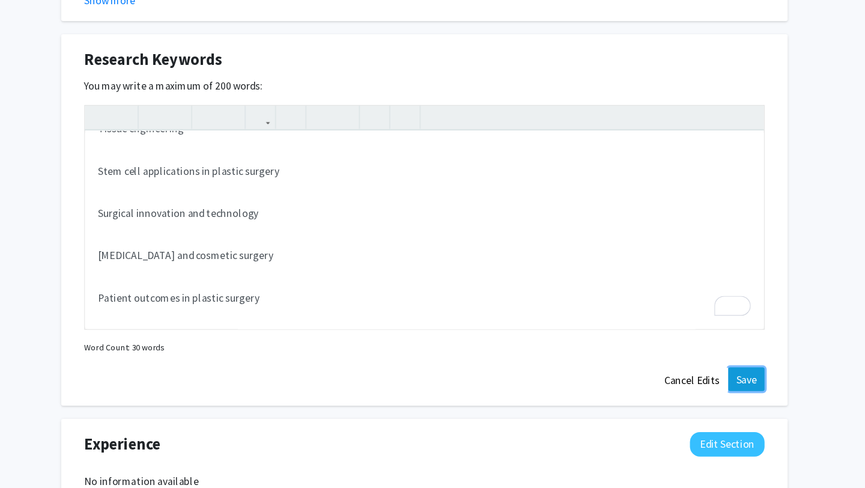
click at [734, 393] on button "Save" at bounding box center [725, 389] width 33 height 22
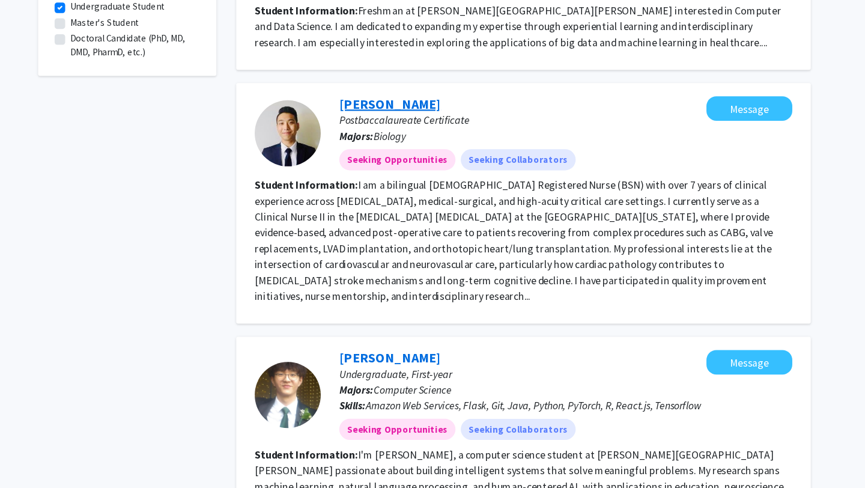
click at [374, 131] on link "[PERSON_NAME]" at bounding box center [401, 138] width 92 height 15
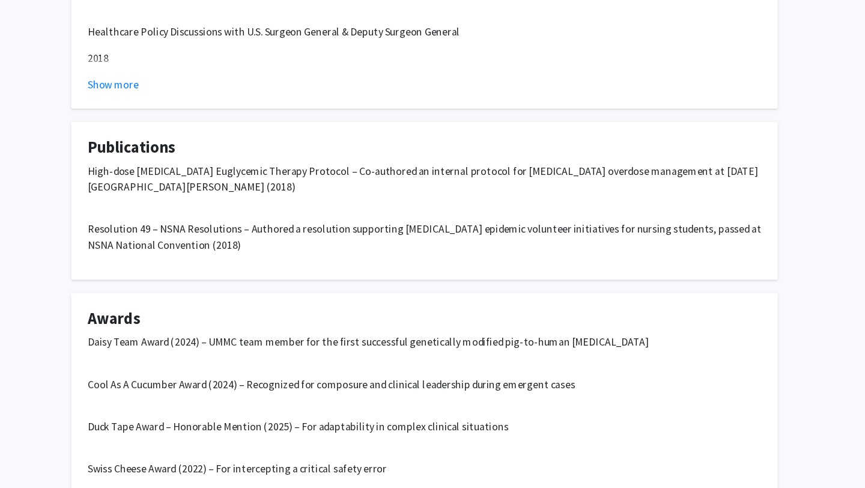
scroll to position [927, 0]
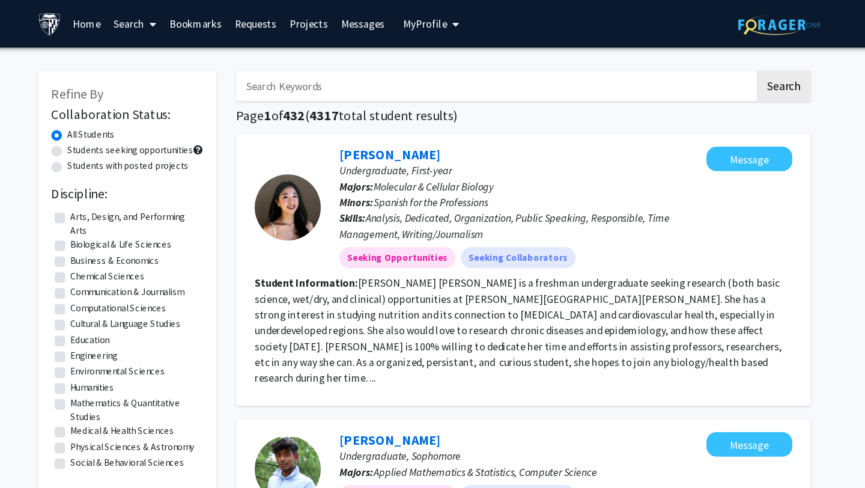
click at [437, 23] on span "My Profile" at bounding box center [433, 22] width 40 height 12
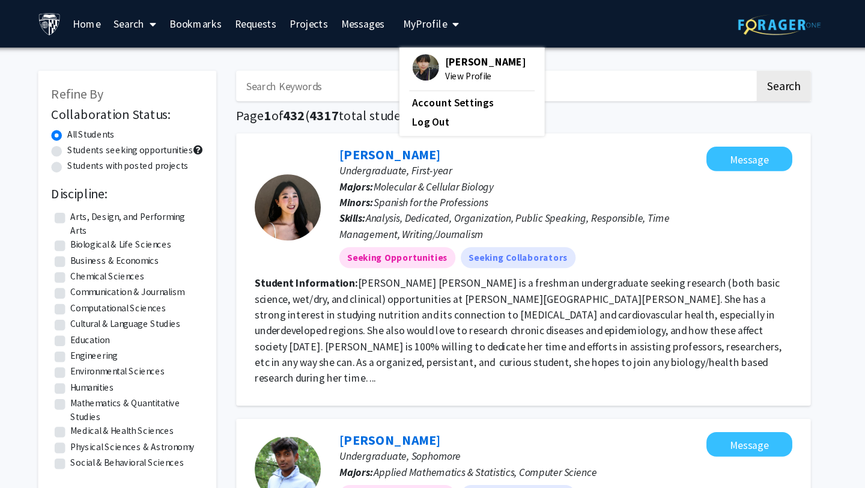
click at [452, 55] on span "[PERSON_NAME]" at bounding box center [488, 55] width 73 height 13
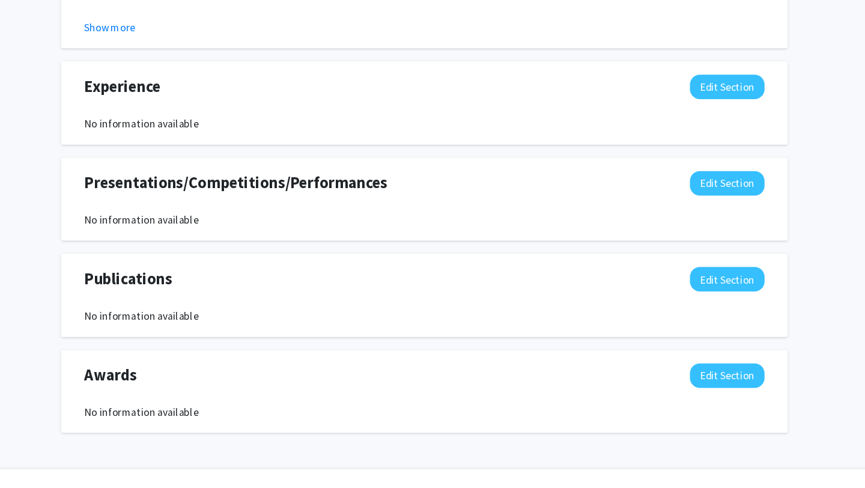
scroll to position [969, 0]
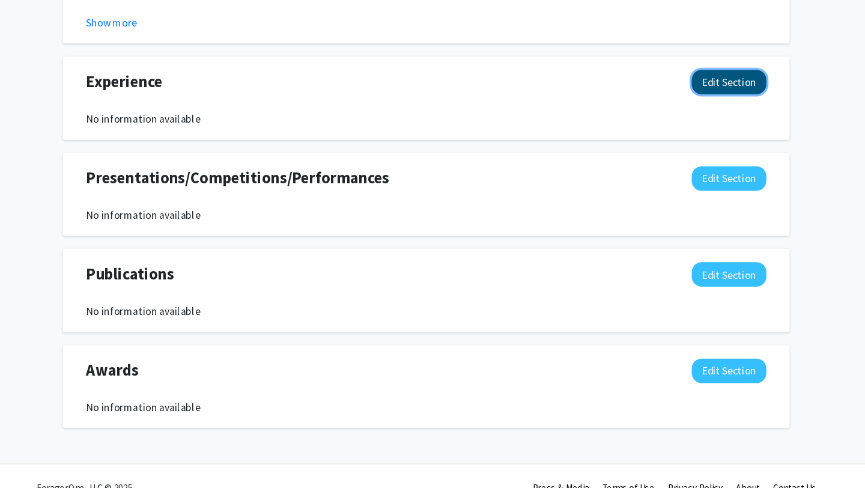
click at [694, 123] on button "Edit Section" at bounding box center [708, 118] width 68 height 22
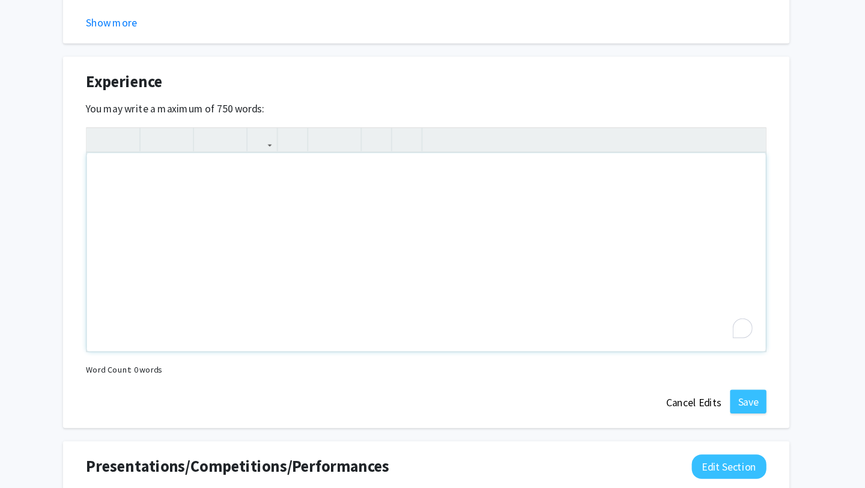
click at [253, 241] on div "To enrich screen reader interactions, please activate Accessibility in Grammarl…" at bounding box center [432, 273] width 617 height 180
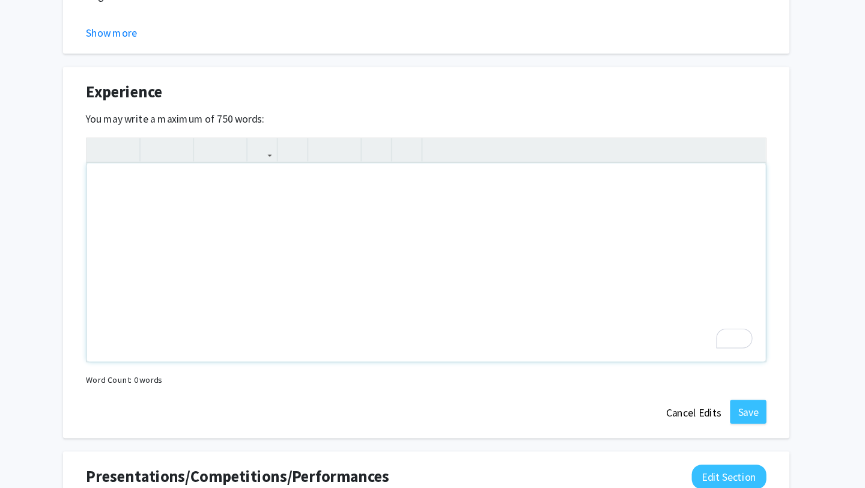
scroll to position [999, 0]
